Goal: Task Accomplishment & Management: Use online tool/utility

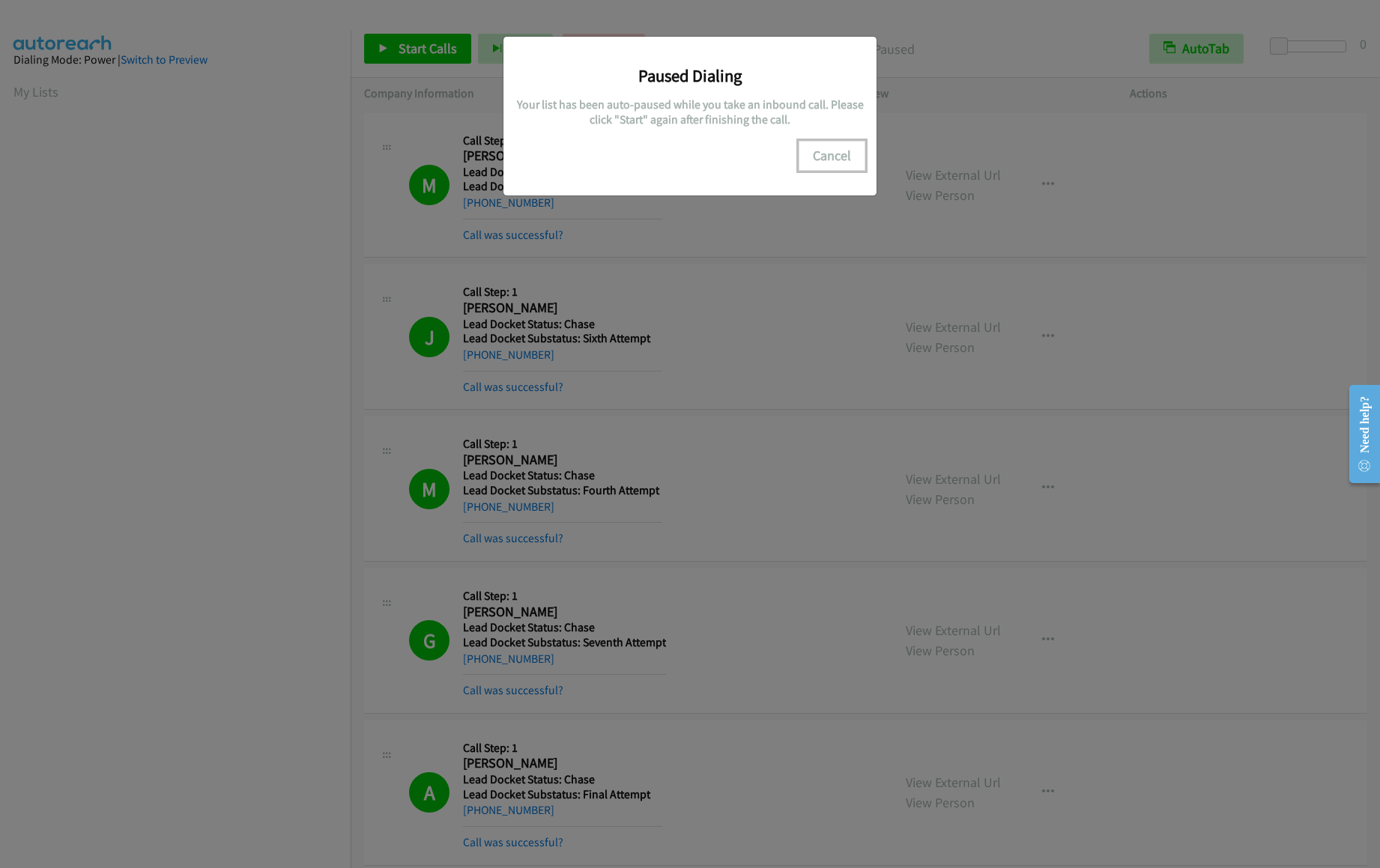
click at [811, 159] on button "Cancel" at bounding box center [832, 156] width 67 height 30
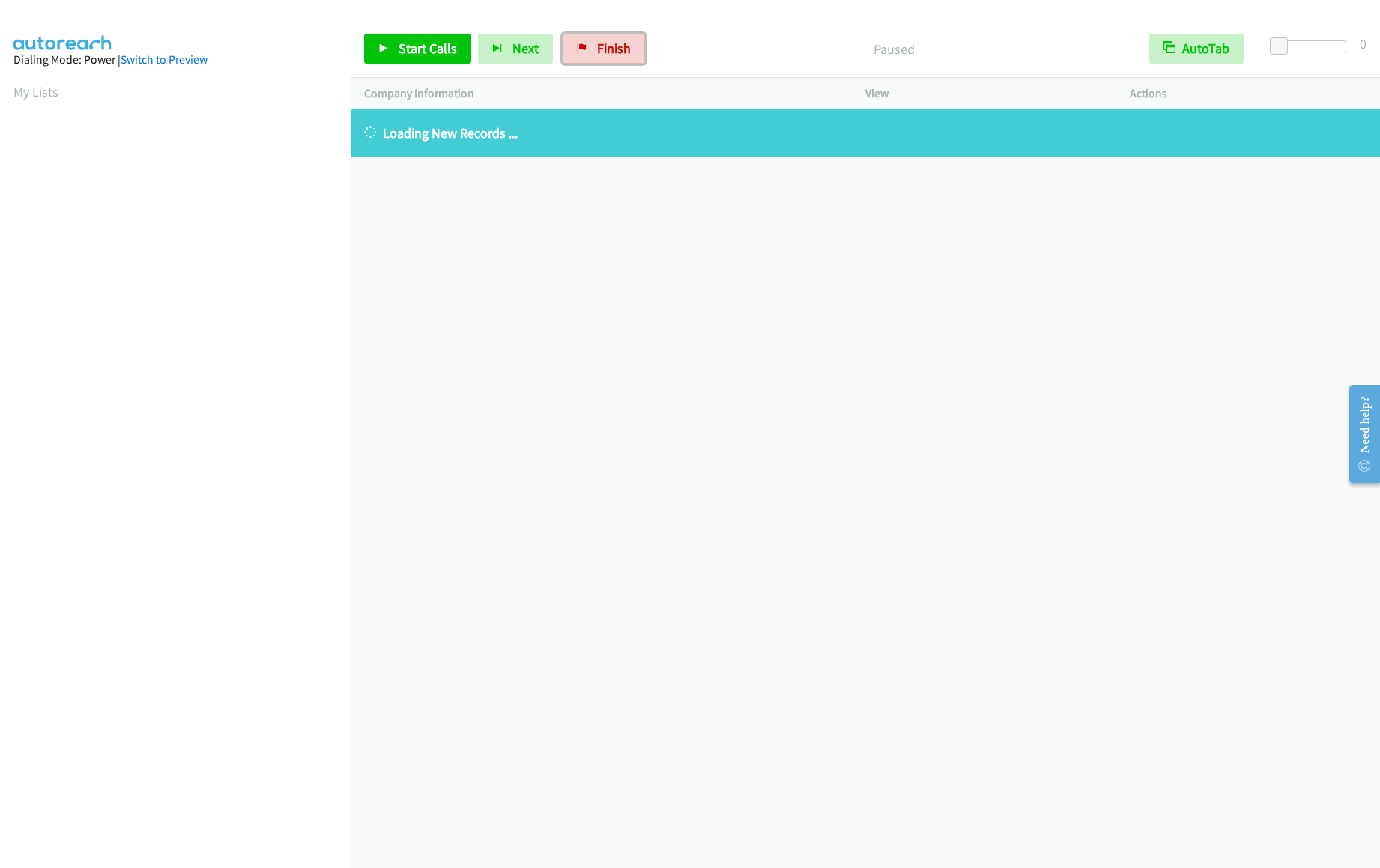
drag, startPoint x: 586, startPoint y: 53, endPoint x: 754, endPoint y: 56, distance: 168.0
click at [586, 53] on link "Finish" at bounding box center [604, 48] width 83 height 30
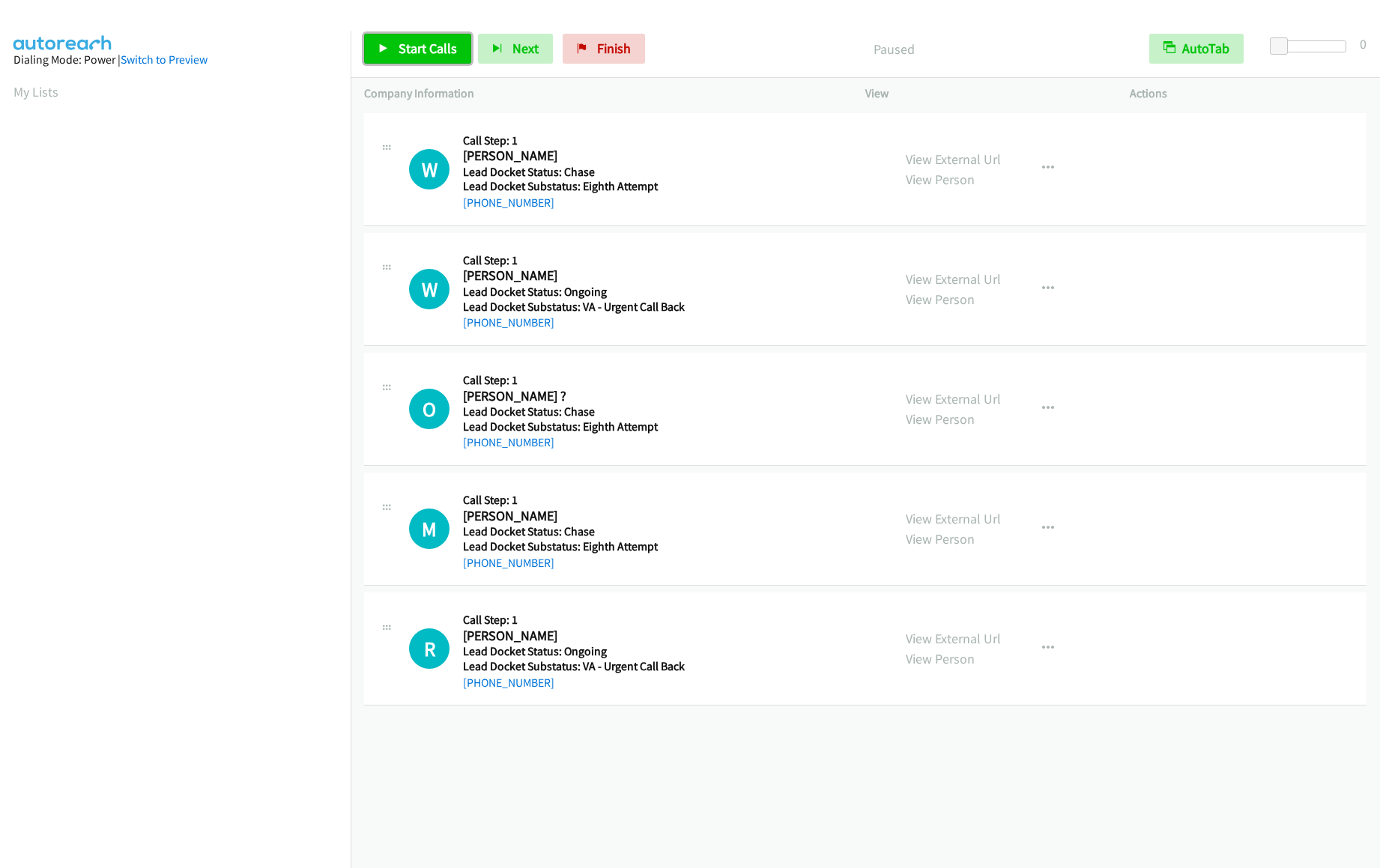
click at [447, 48] on span "Start Calls" at bounding box center [428, 48] width 59 height 17
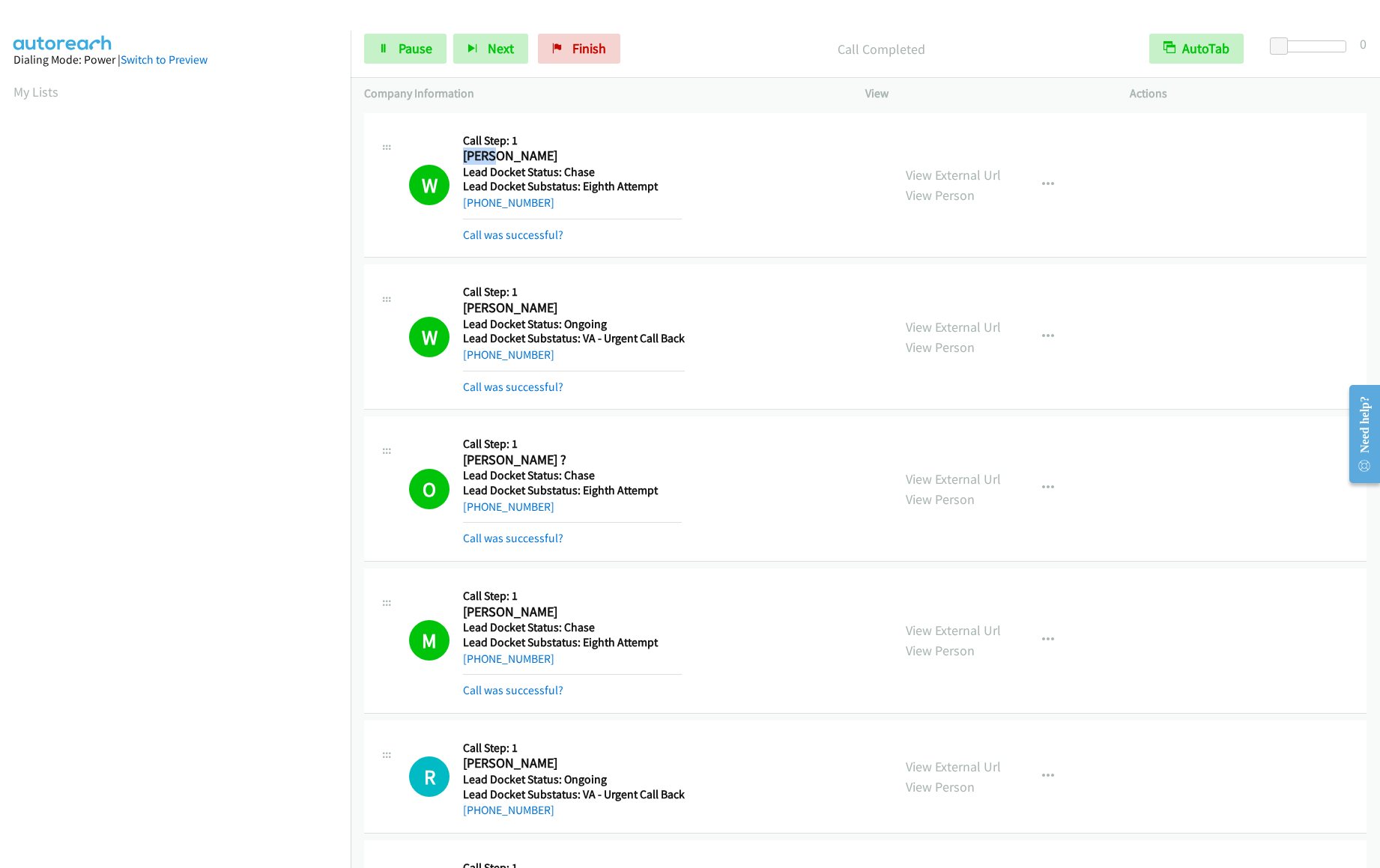
click at [455, 179] on td "W Callback Scheduled Call Step: 1 William R Burch America/New_York Lead Docket …" at bounding box center [865, 186] width 1029 height 152
click at [414, 49] on span "Pause" at bounding box center [415, 48] width 33 height 17
click at [415, 48] on span "Start Calls" at bounding box center [428, 48] width 59 height 17
click at [377, 45] on link "Pause" at bounding box center [406, 48] width 83 height 30
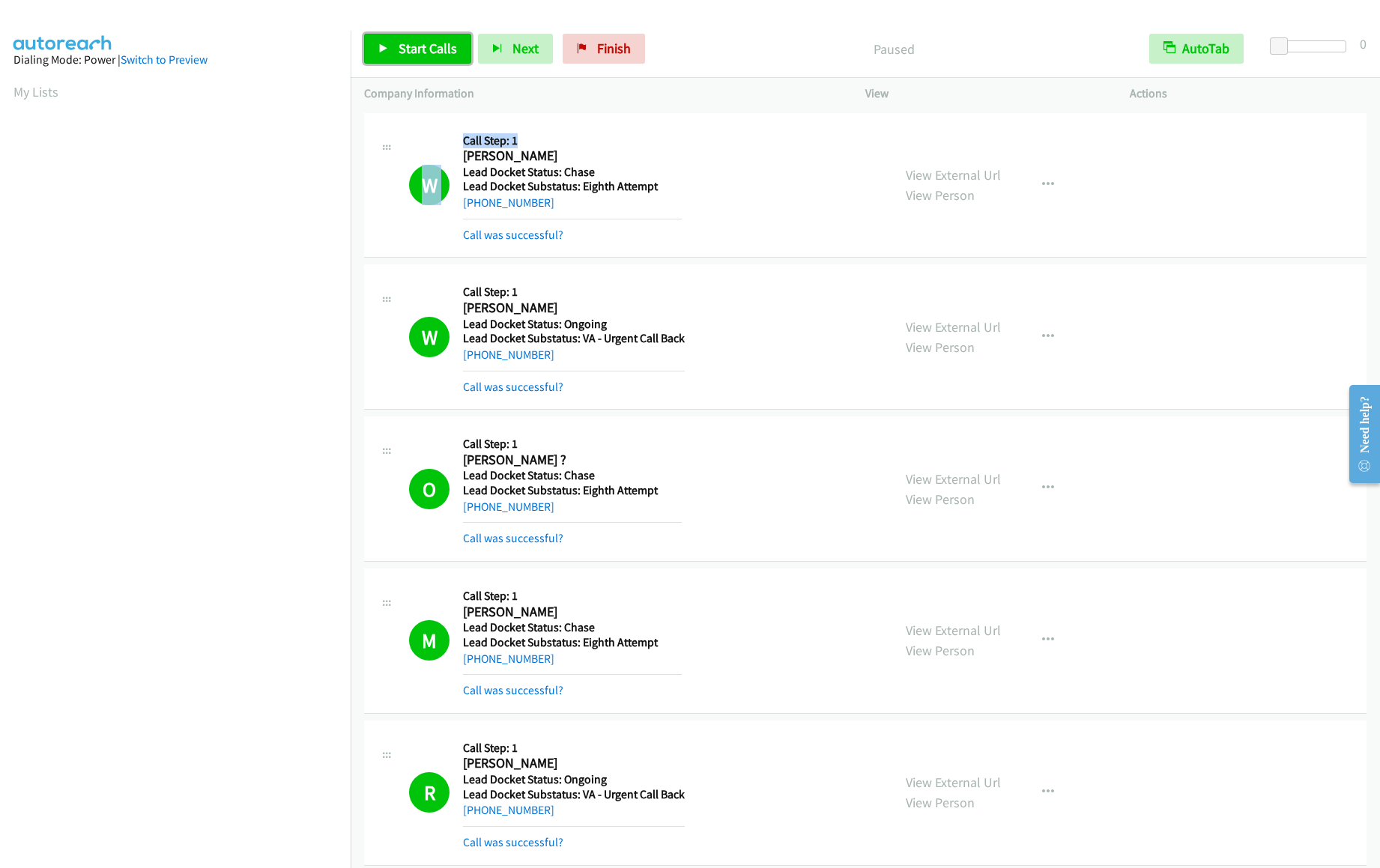
click at [394, 52] on link "Start Calls" at bounding box center [417, 48] width 107 height 30
